Goal: Information Seeking & Learning: Learn about a topic

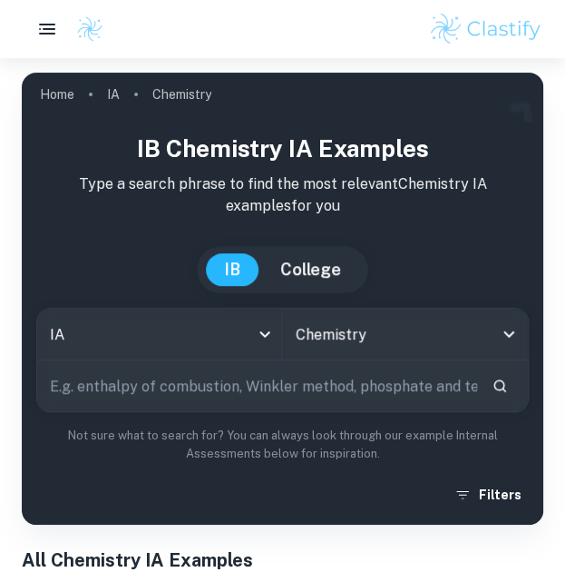
click at [325, 388] on input "text" at bounding box center [257, 385] width 440 height 51
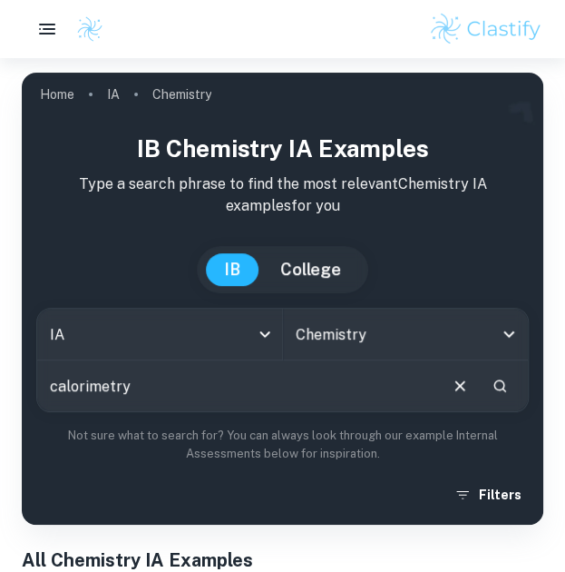
type input "calorimetry"
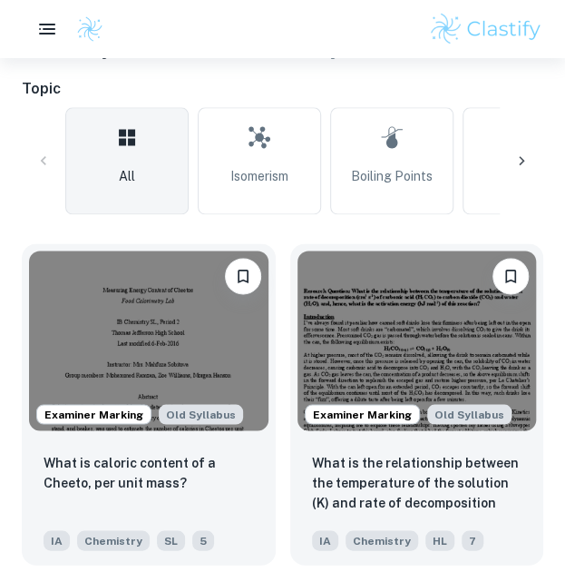
scroll to position [513, 0]
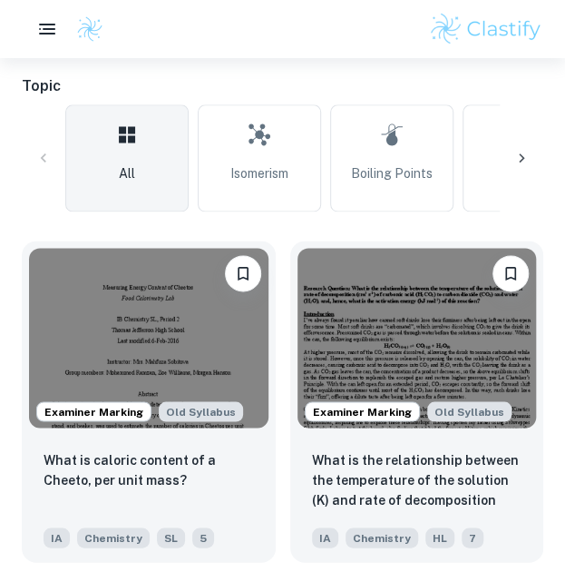
click at [207, 346] on img at bounding box center [149, 338] width 240 height 180
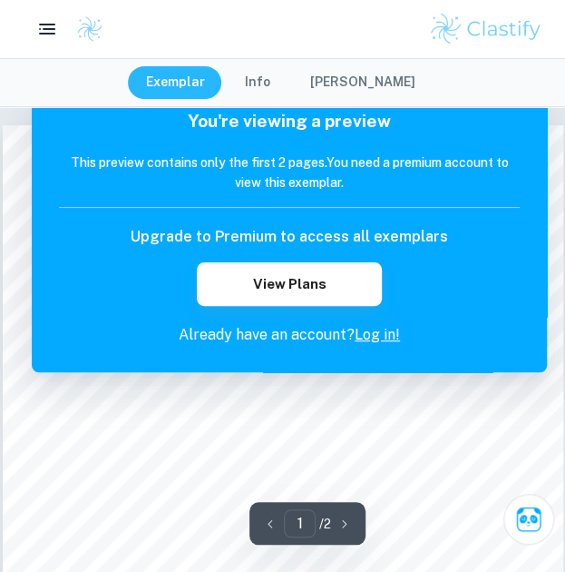
click at [338, 291] on button "View Plans" at bounding box center [289, 284] width 184 height 44
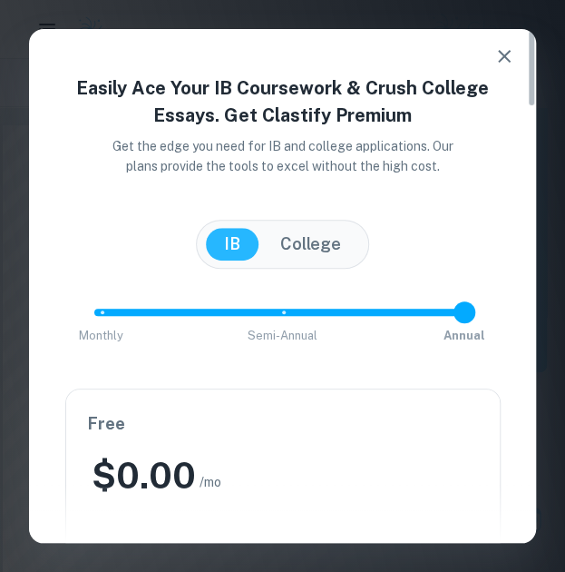
click at [499, 54] on icon "button" at bounding box center [505, 56] width 22 height 22
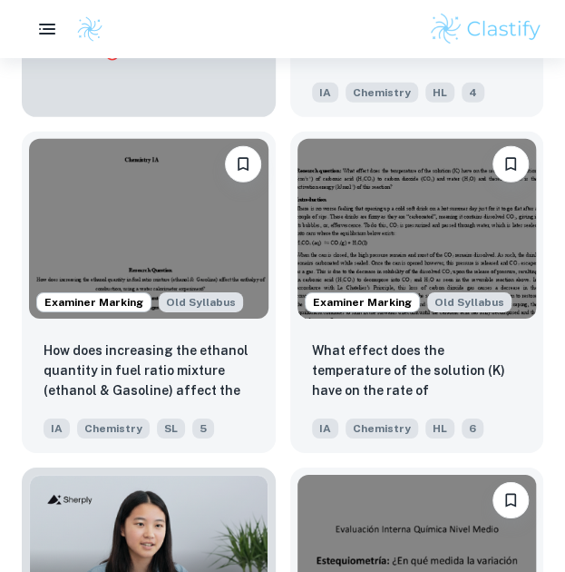
scroll to position [1272, 0]
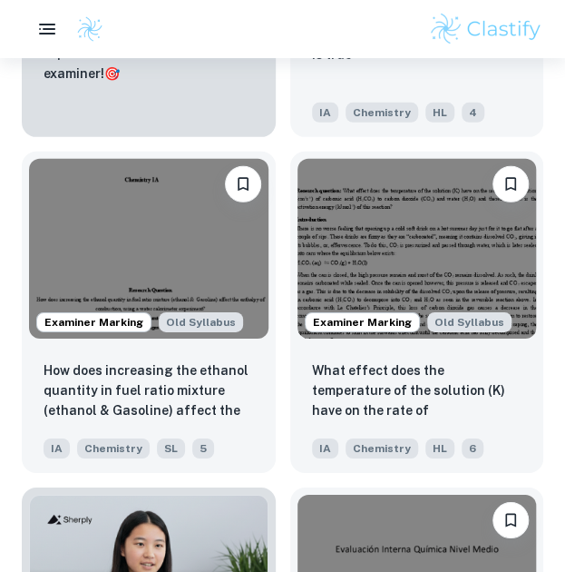
click at [226, 251] on img at bounding box center [149, 249] width 240 height 180
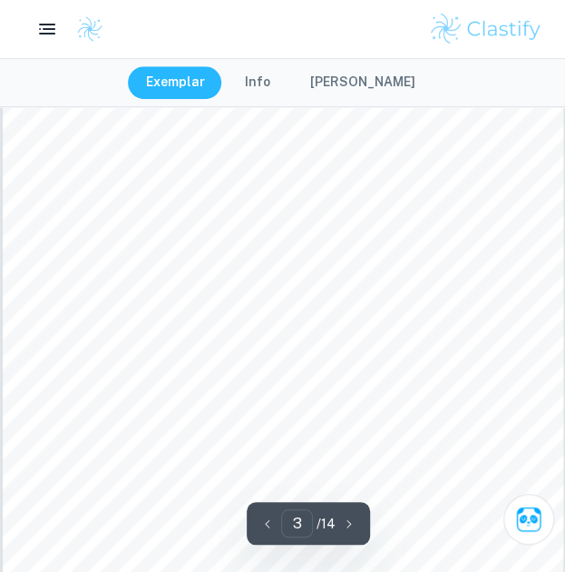
scroll to position [1893, 0]
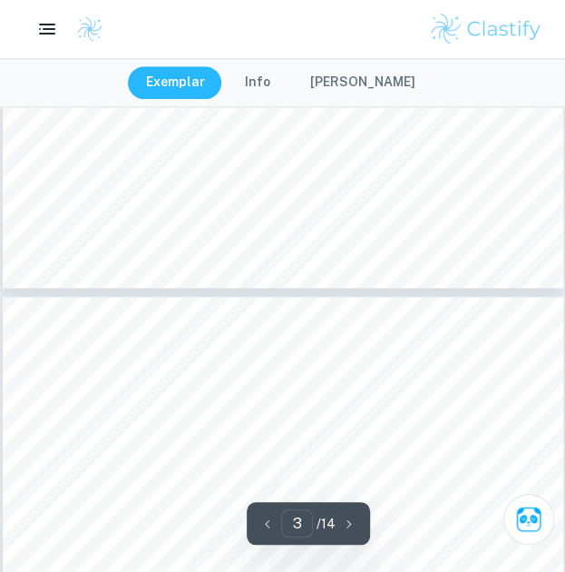
type input "4"
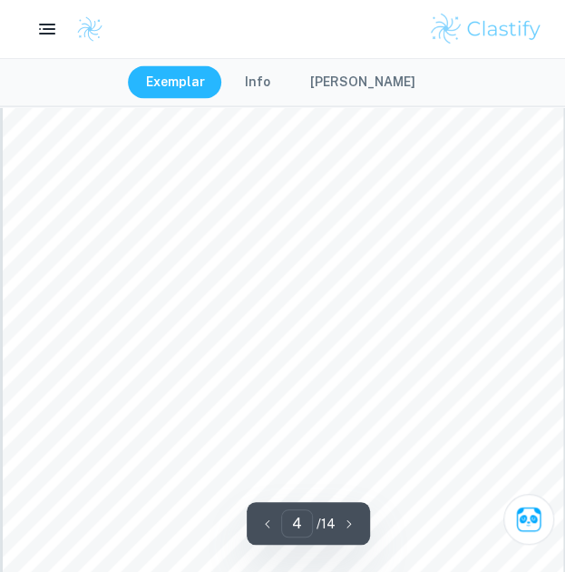
scroll to position [2603, 0]
